Goal: Transaction & Acquisition: Purchase product/service

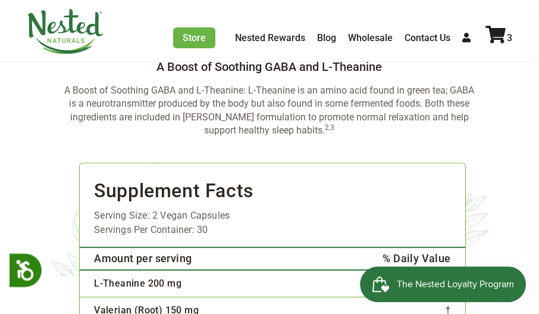
scroll to position [2695, 0]
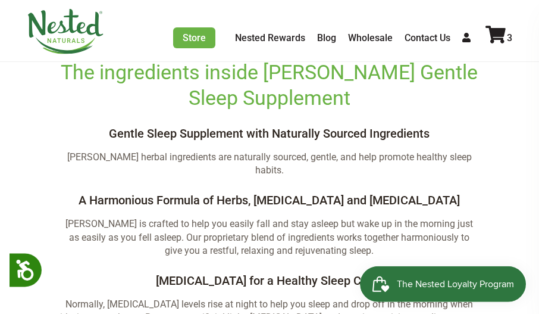
scroll to position [2308, 0]
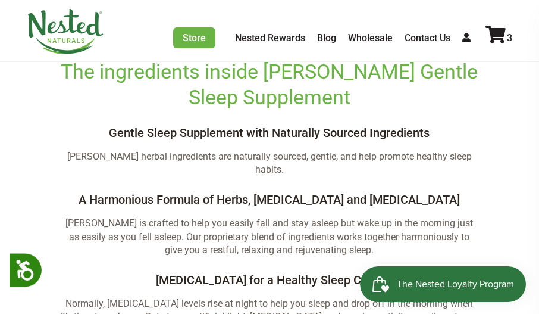
click at [500, 33] on icon at bounding box center [496, 35] width 20 height 18
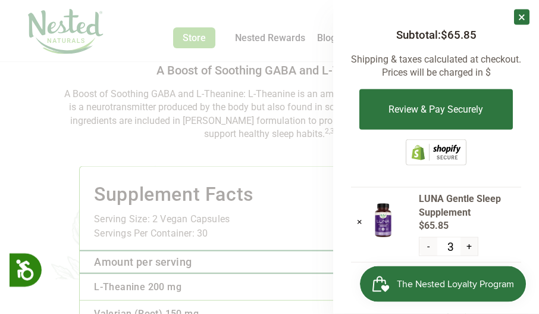
scroll to position [2692, 0]
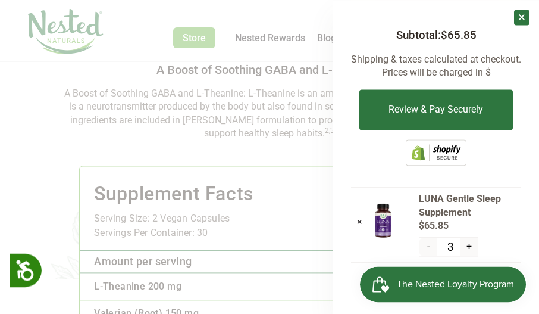
click at [435, 109] on button "Review & Pay Securely" at bounding box center [436, 109] width 153 height 40
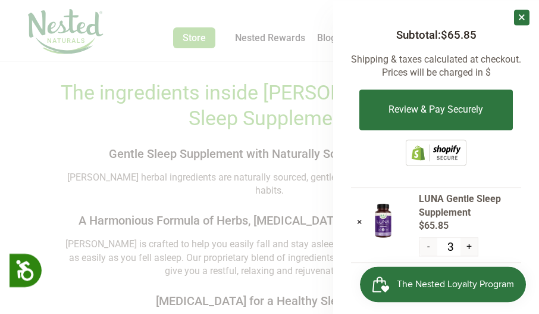
scroll to position [2287, 0]
click at [521, 21] on link "×" at bounding box center [521, 17] width 15 height 15
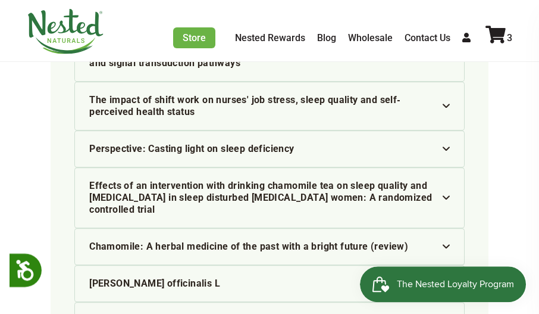
scroll to position [4269, 0]
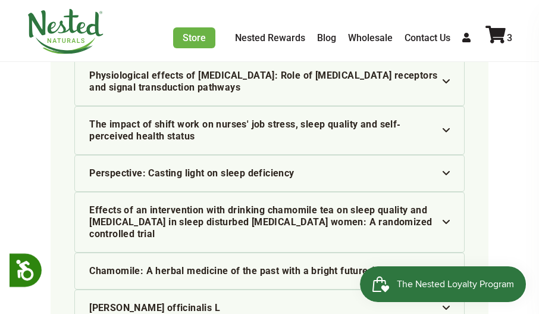
click at [495, 35] on icon at bounding box center [496, 35] width 20 height 18
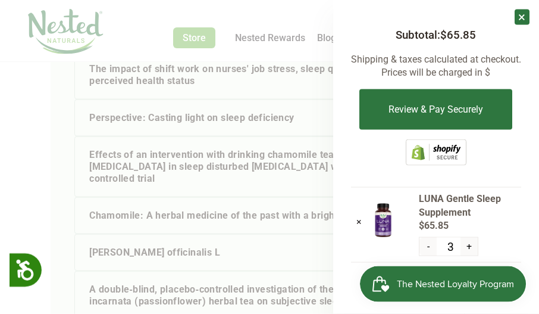
scroll to position [4324, 0]
click at [474, 102] on button "Review & Pay Securely" at bounding box center [436, 109] width 153 height 40
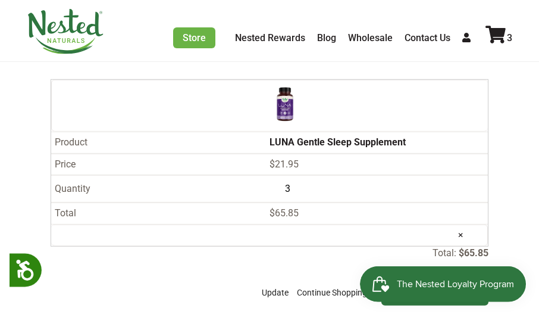
scroll to position [106, 0]
click at [448, 279] on input "Checkout" at bounding box center [435, 292] width 107 height 26
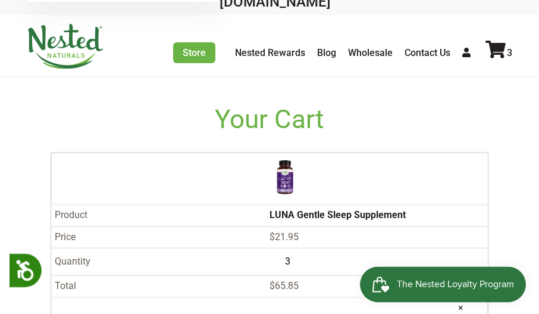
scroll to position [0, 0]
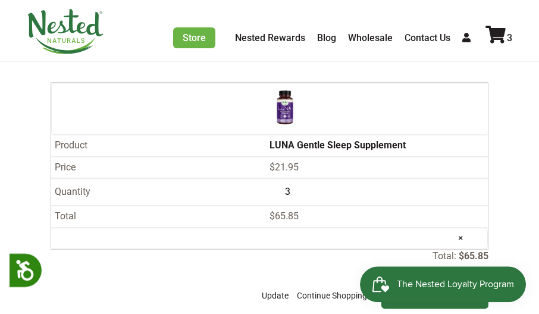
scroll to position [115, 0]
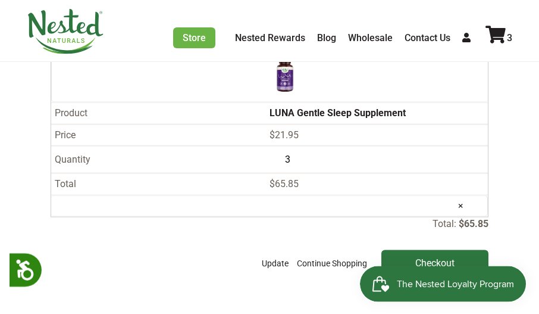
click at [446, 250] on input "Checkout" at bounding box center [435, 263] width 107 height 26
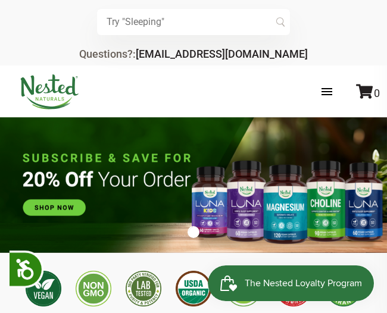
click at [326, 99] on label at bounding box center [339, 91] width 58 height 35
click at [0, 0] on input "checkbox" at bounding box center [0, 0] width 0 height 0
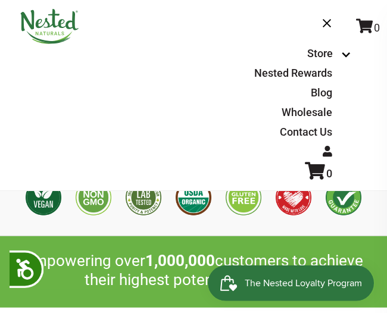
scroll to position [232, 0]
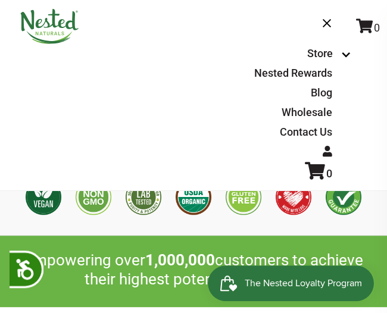
click at [331, 24] on label at bounding box center [339, 26] width 58 height 35
click at [0, 0] on input "checkbox" at bounding box center [0, 0] width 0 height 0
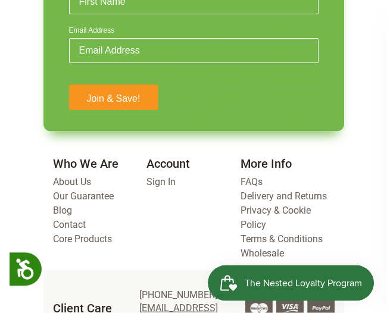
scroll to position [3507, 0]
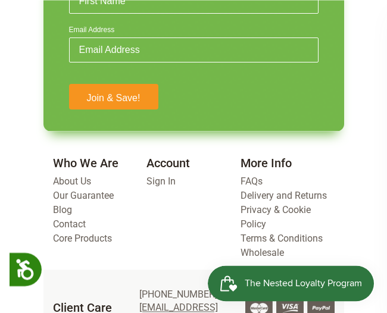
click at [162, 177] on link "Sign In" at bounding box center [160, 181] width 29 height 11
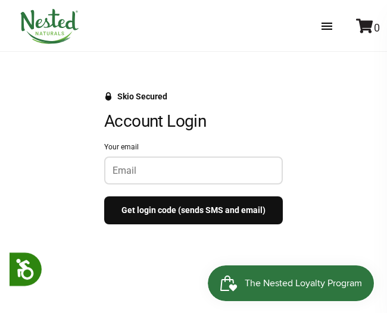
click at [247, 175] on input "Your email" at bounding box center [194, 170] width 162 height 11
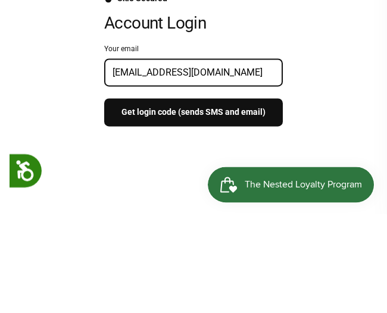
scroll to position [226, 0]
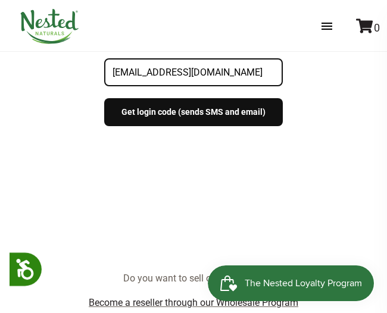
type input "Bondshasha@hotmail.com"
click at [239, 111] on button "Get login code (sends SMS and email)" at bounding box center [193, 112] width 179 height 28
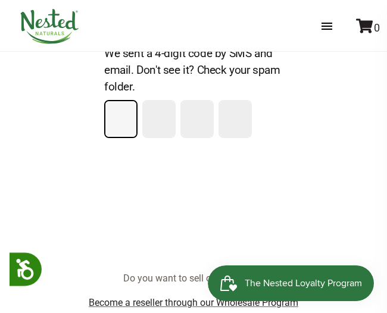
click at [115, 117] on input "Please enter your pin code" at bounding box center [120, 119] width 31 height 36
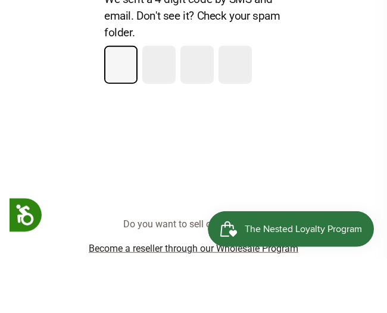
type input "2"
type input "7"
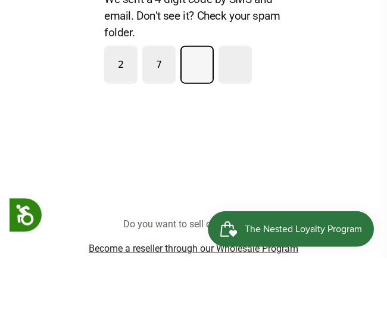
type input "4"
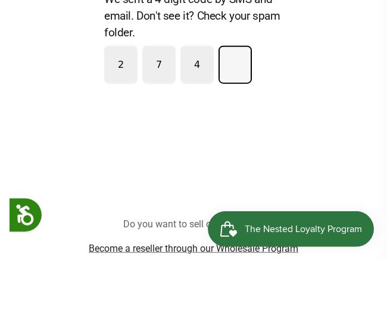
type input "6"
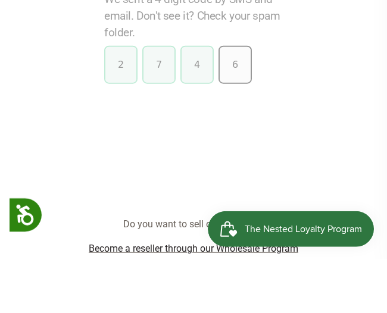
scroll to position [281, 0]
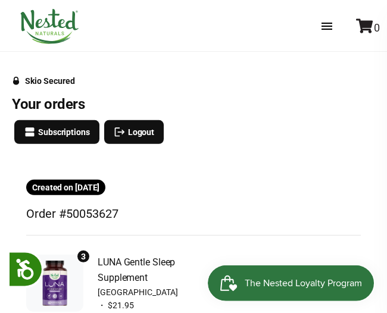
scroll to position [142, 0]
